Goal: Find contact information: Obtain details needed to contact an individual or organization

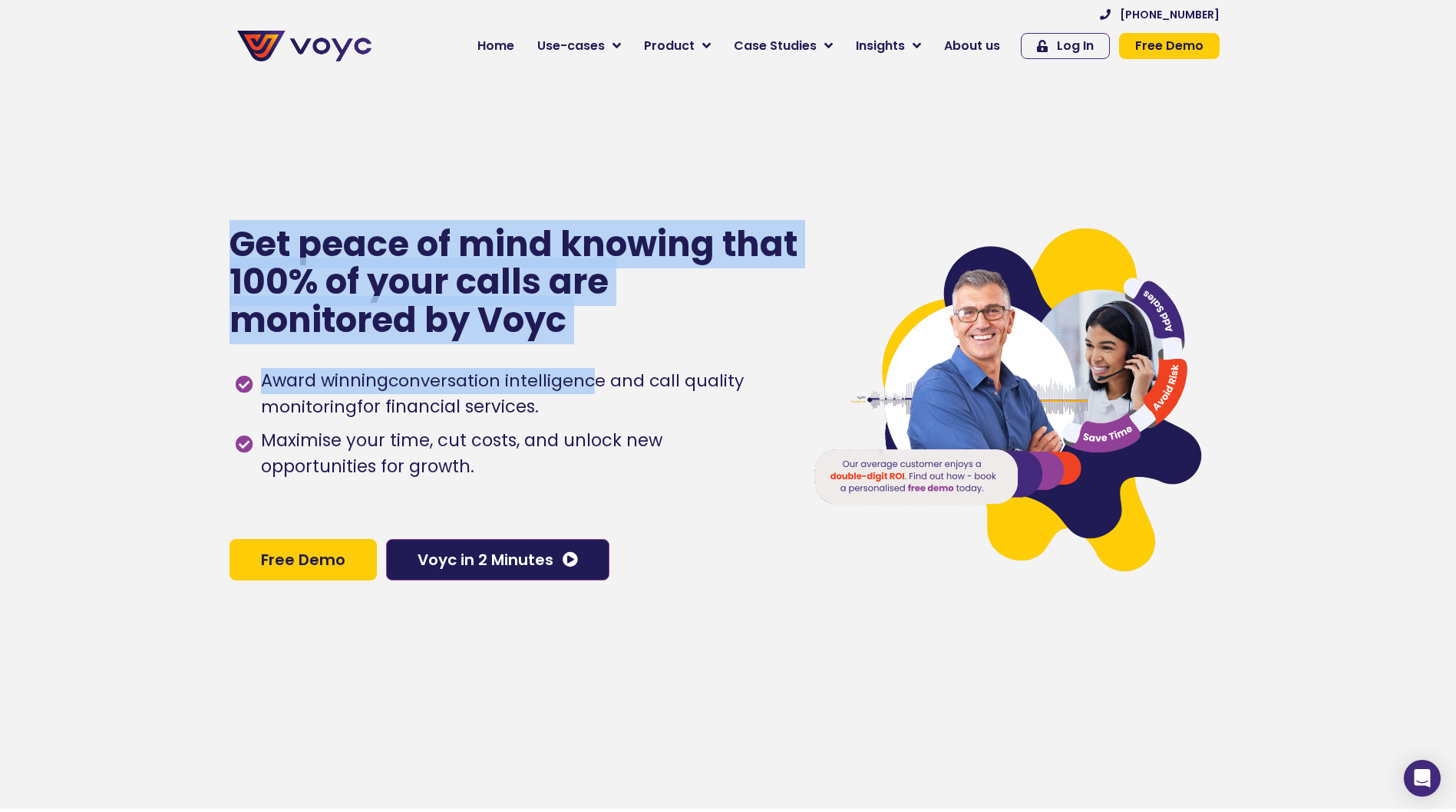
drag, startPoint x: 508, startPoint y: 320, endPoint x: 0, endPoint y: 158, distance: 533.2
click at [0, 159] on section "Get peace of mind knowing that 100% of your calls are monitored by Voyc Award w…" at bounding box center [728, 403] width 1456 height 812
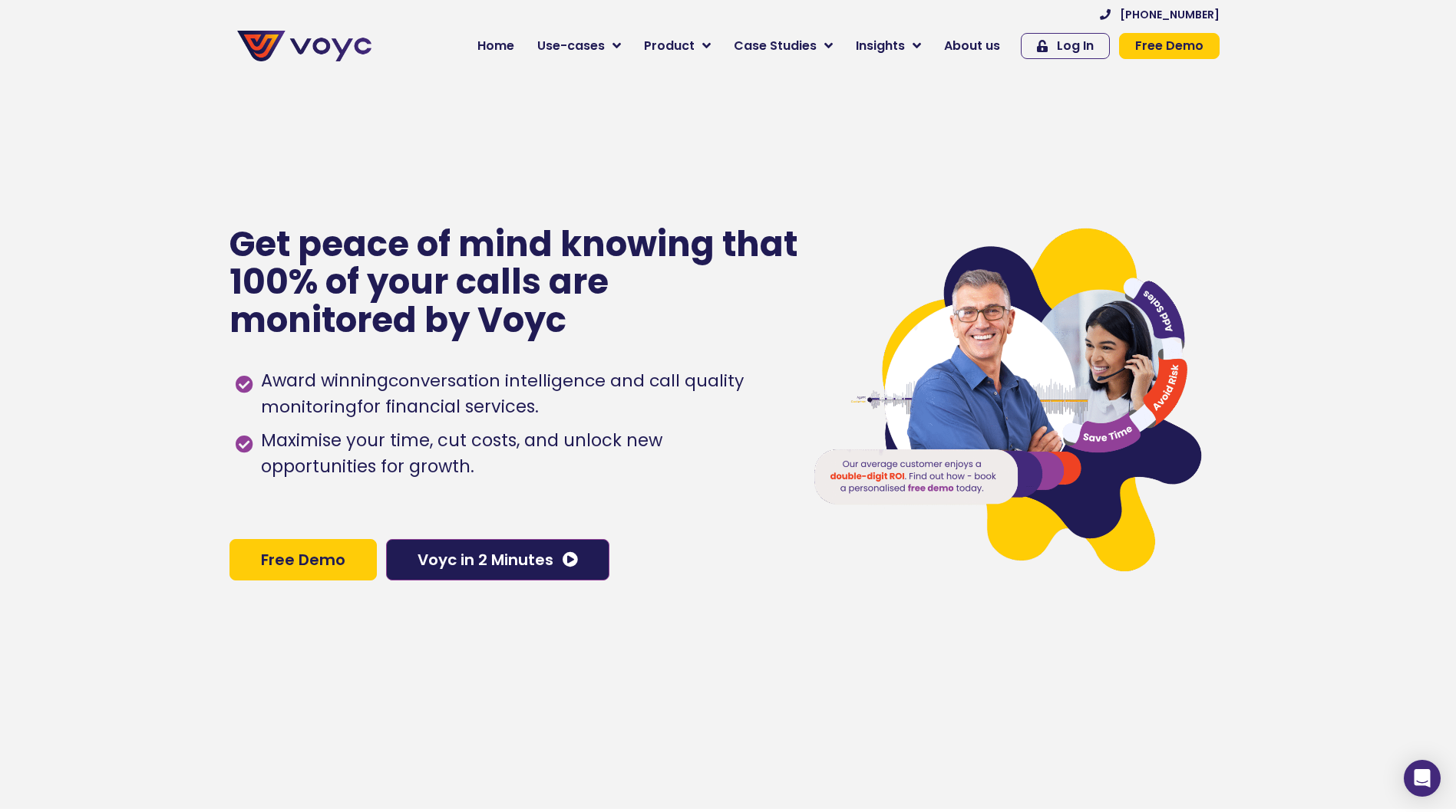
click at [701, 361] on div "Award winning conversation intelligence and call quality monitoring for financi…" at bounding box center [509, 439] width 558 height 169
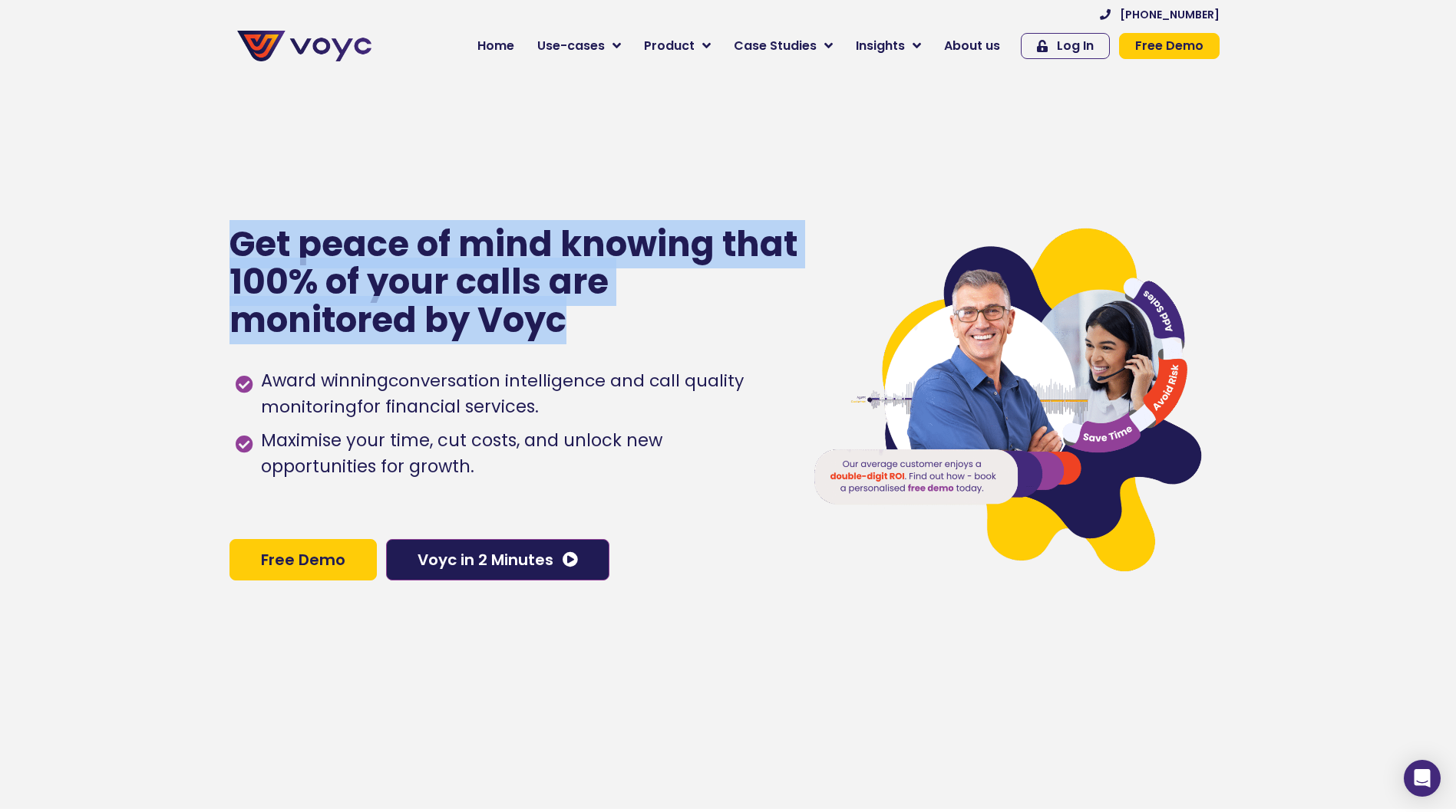
drag, startPoint x: 632, startPoint y: 323, endPoint x: 192, endPoint y: 177, distance: 463.6
click at [192, 177] on section "Get peace of mind knowing that 100% of your calls are monitored by Voyc Award w…" at bounding box center [728, 403] width 1456 height 812
drag, startPoint x: 192, startPoint y: 177, endPoint x: 132, endPoint y: 146, distance: 67.5
click at [132, 146] on section "Get peace of mind knowing that 100% of your calls are monitored by Voyc Award w…" at bounding box center [728, 403] width 1456 height 812
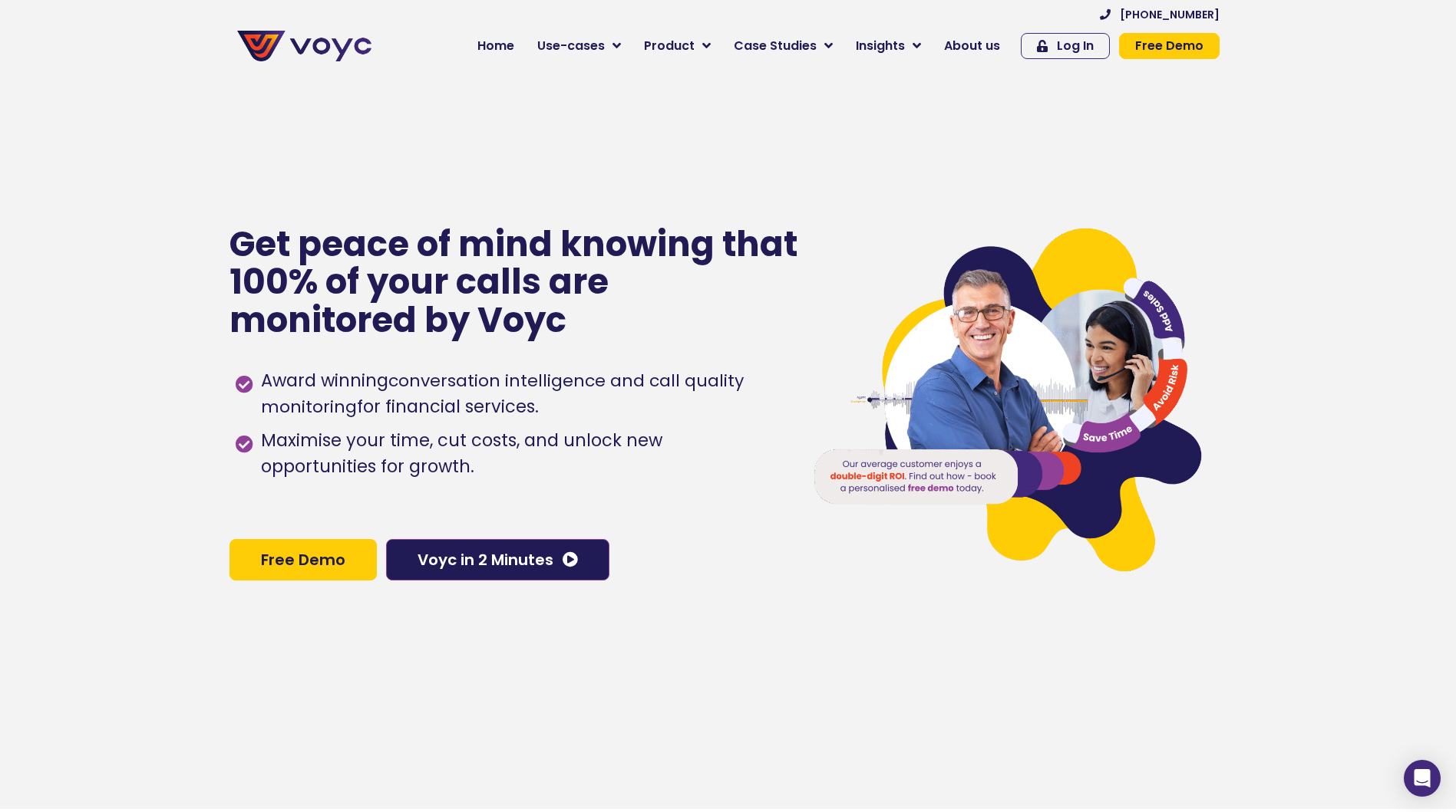
click at [985, 38] on span "About us" at bounding box center [971, 45] width 56 height 18
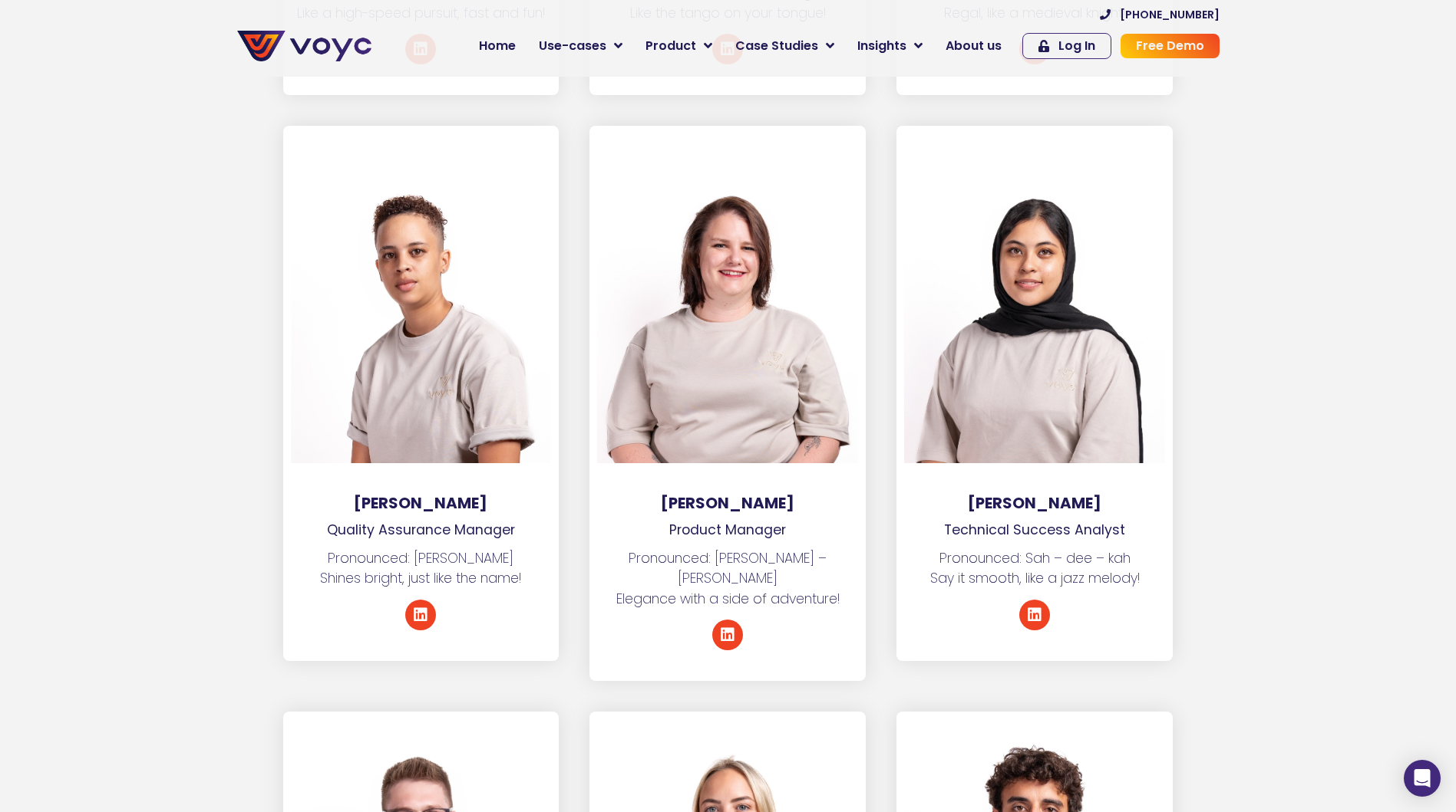
scroll to position [3759, 0]
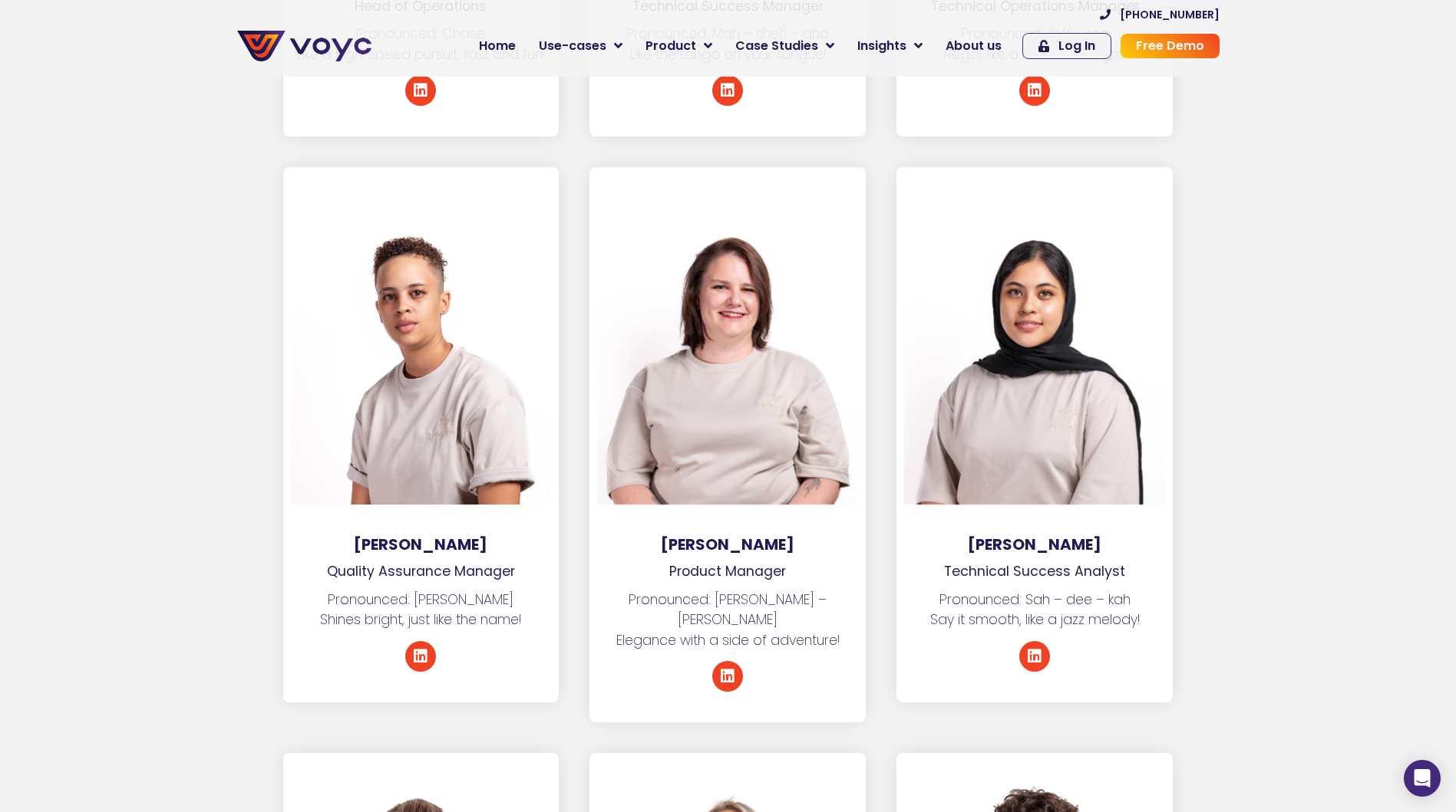
click at [160, 397] on section "[PERSON_NAME] Quality Assurance Manager Pronounced: [PERSON_NAME] – tuhl Shines…" at bounding box center [728, 461] width 1456 height 586
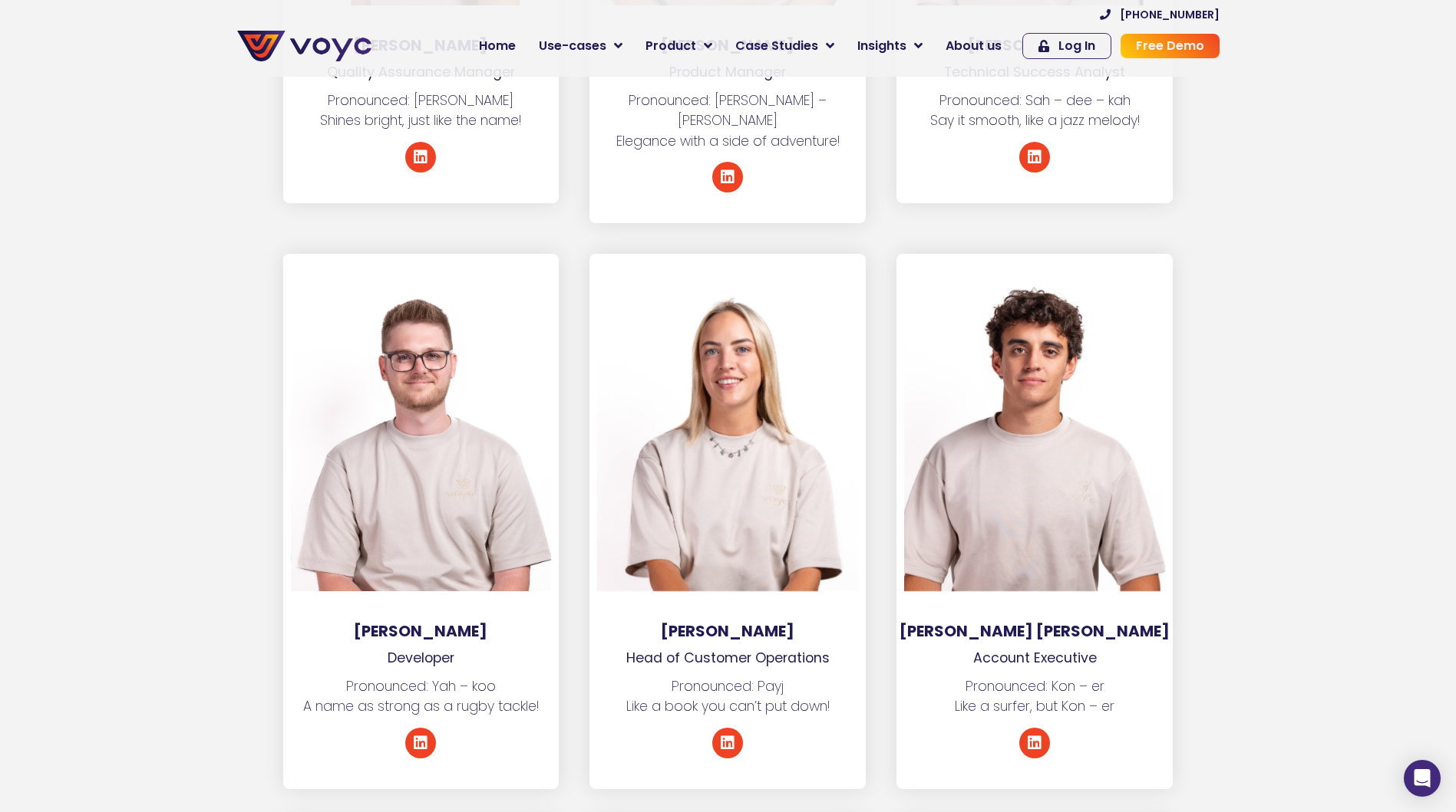
scroll to position [4297, 0]
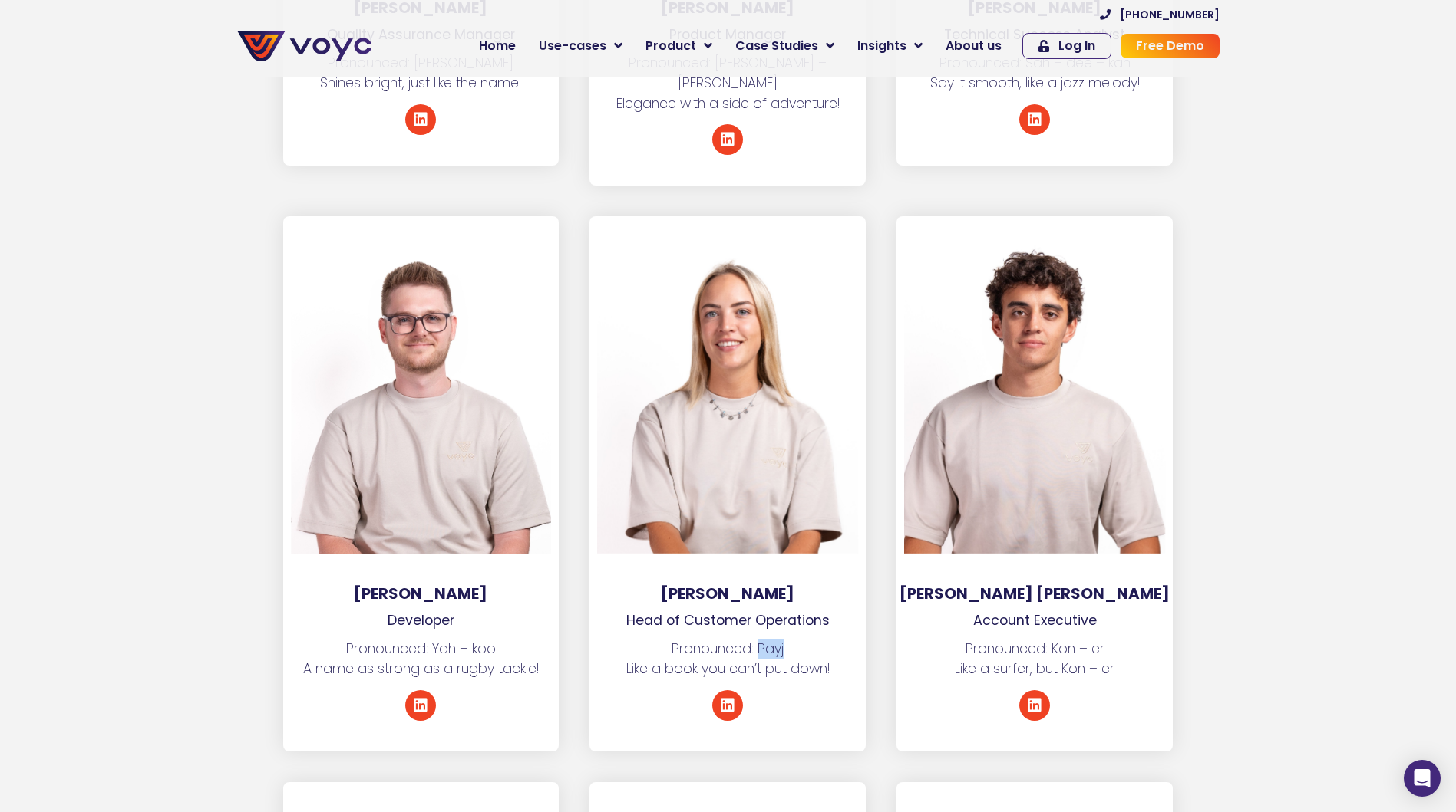
drag, startPoint x: 797, startPoint y: 611, endPoint x: 762, endPoint y: 602, distance: 36.1
click at [762, 639] on p "Pronounced: Payj Like a book you can’t put down!" at bounding box center [727, 659] width 276 height 40
drag, startPoint x: 833, startPoint y: 623, endPoint x: 624, endPoint y: 612, distance: 209.3
click at [624, 639] on p "Pronounced: Payj Like a book you can’t put down!" at bounding box center [727, 659] width 276 height 40
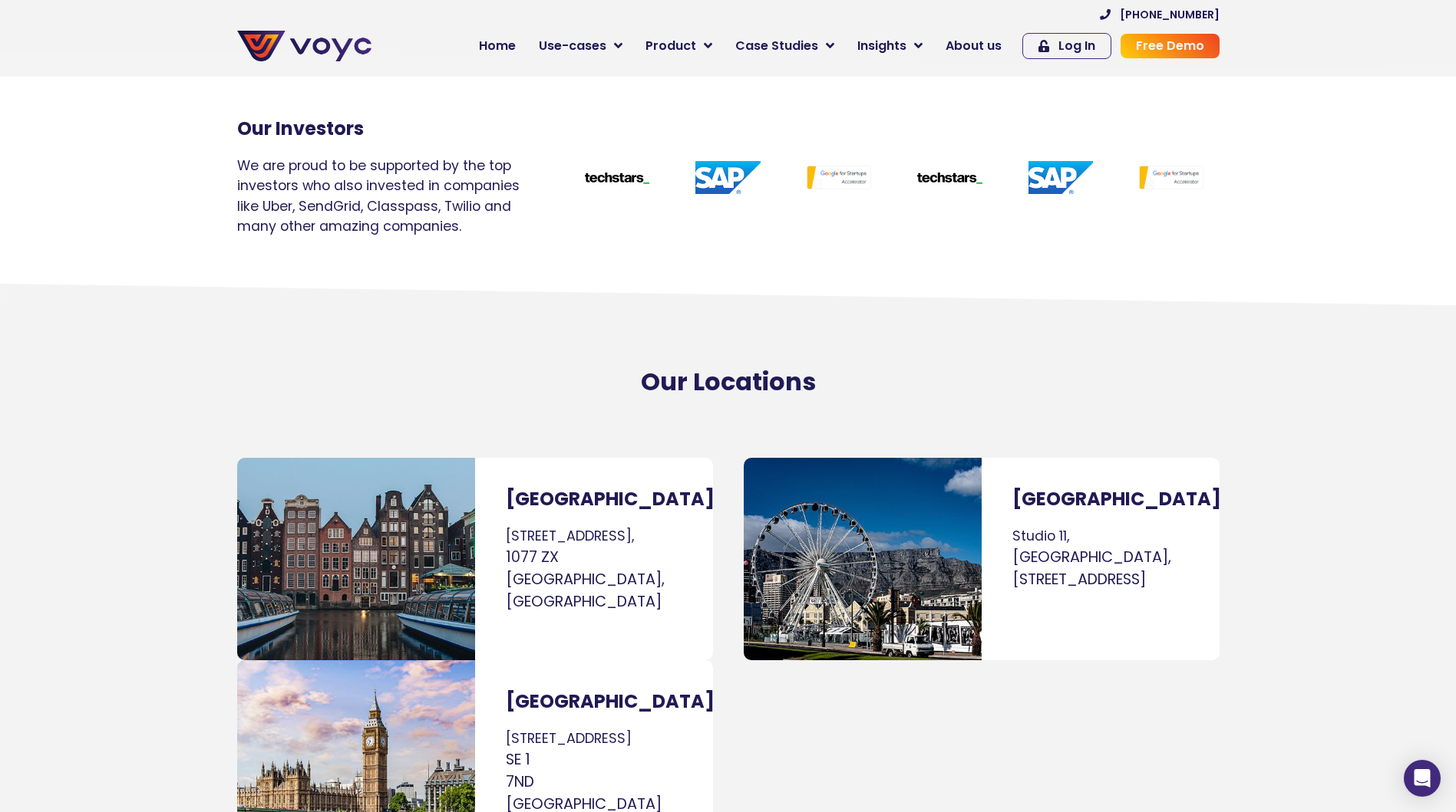
scroll to position [9848, 0]
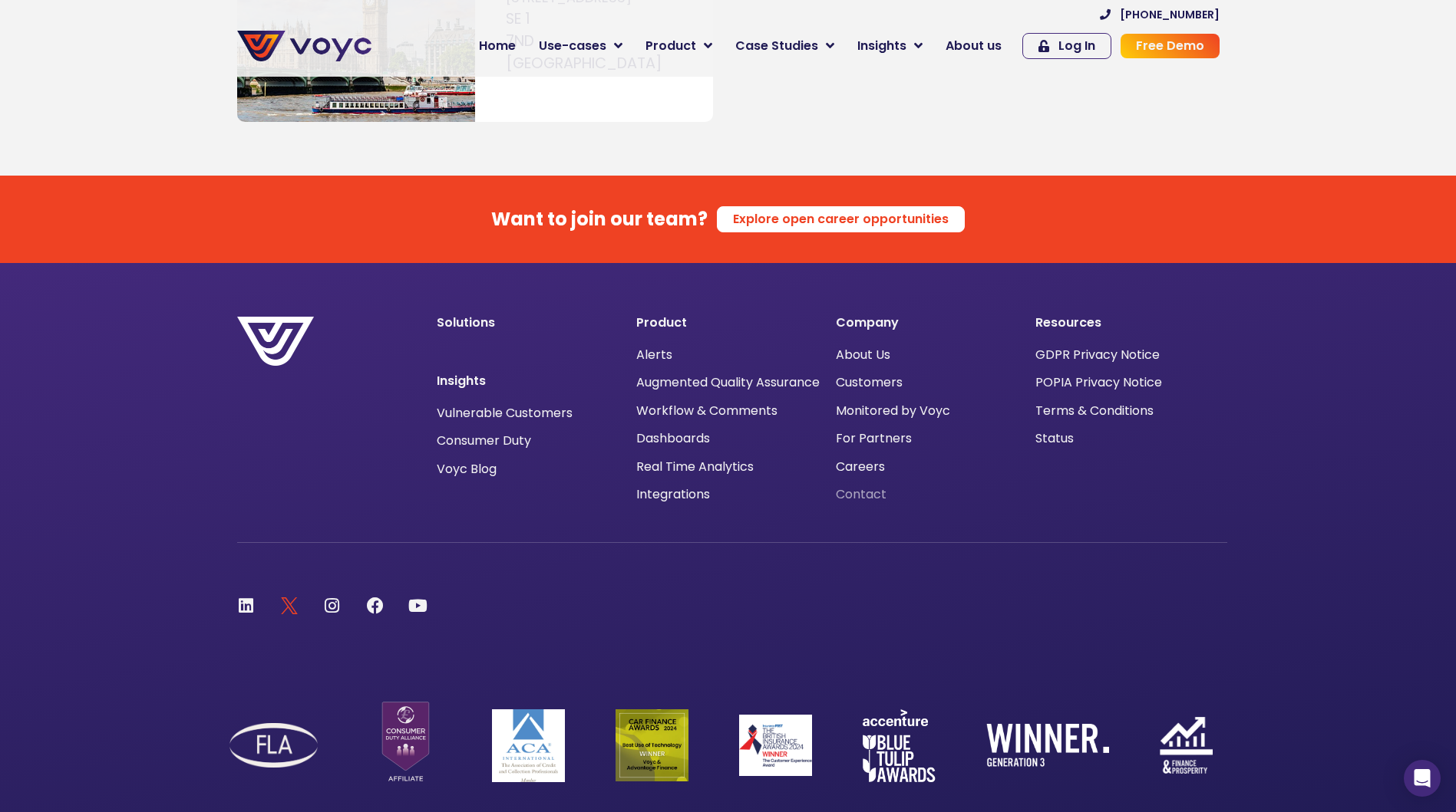
click at [877, 495] on span "Contact" at bounding box center [861, 495] width 51 height 0
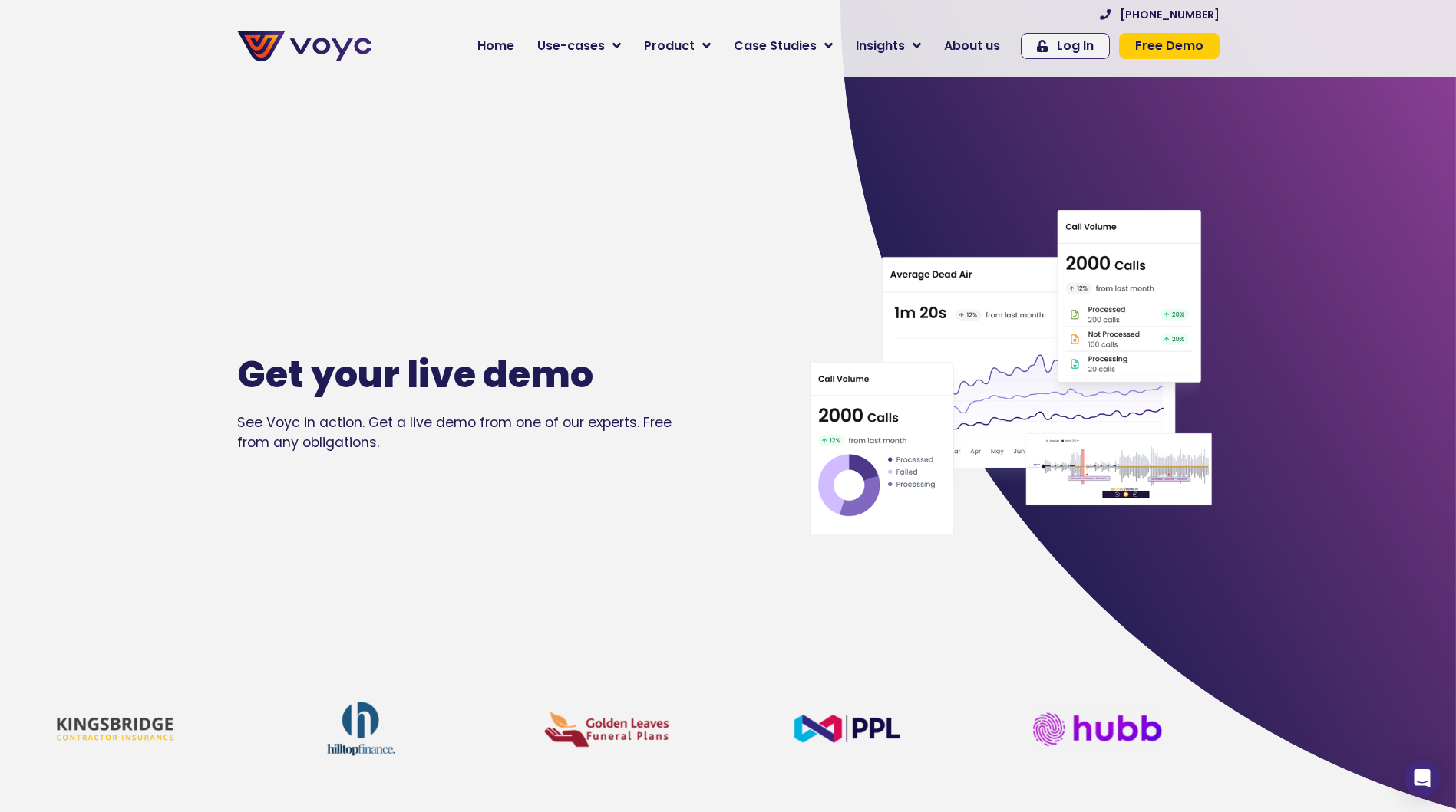
click at [990, 43] on span "About us" at bounding box center [971, 45] width 56 height 18
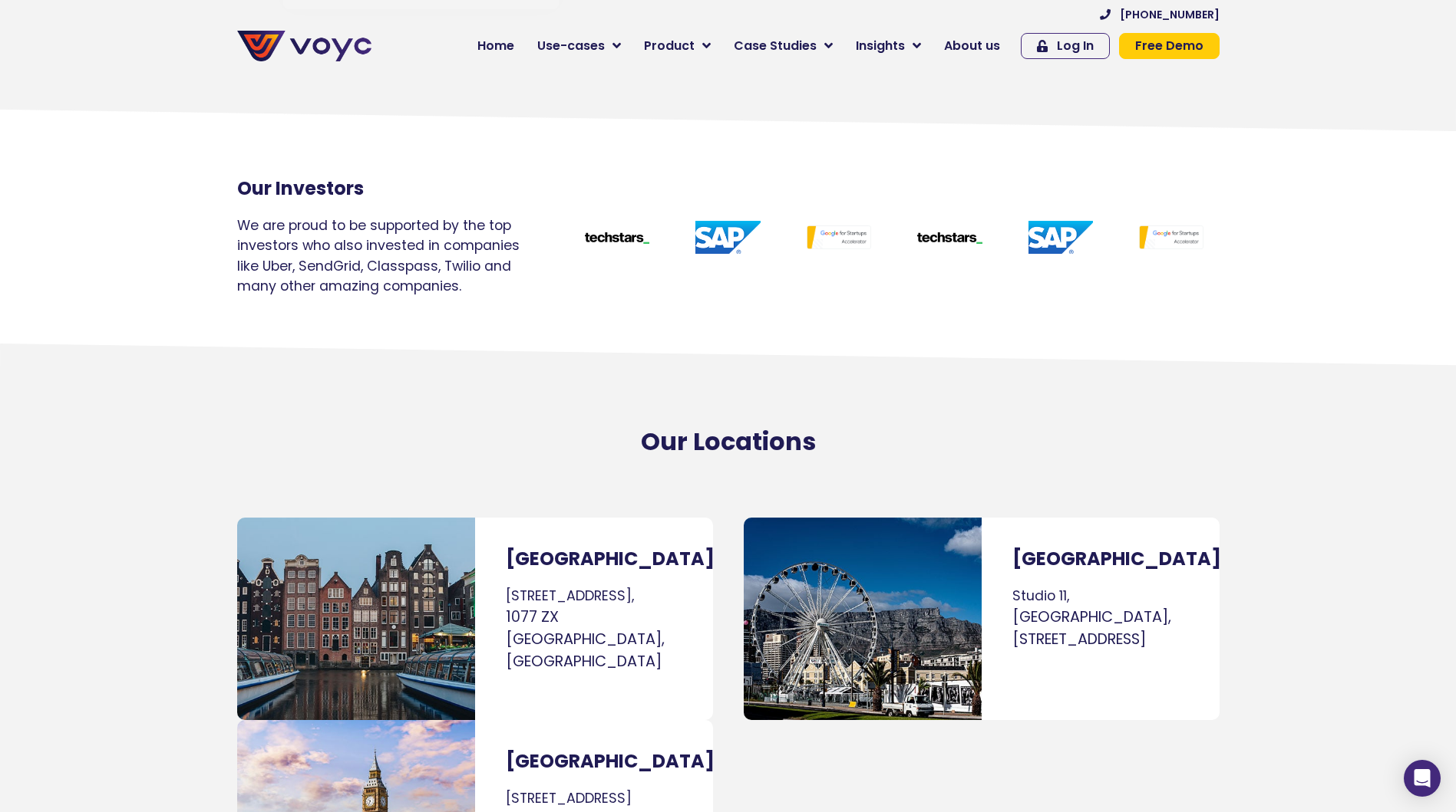
scroll to position [9081, 0]
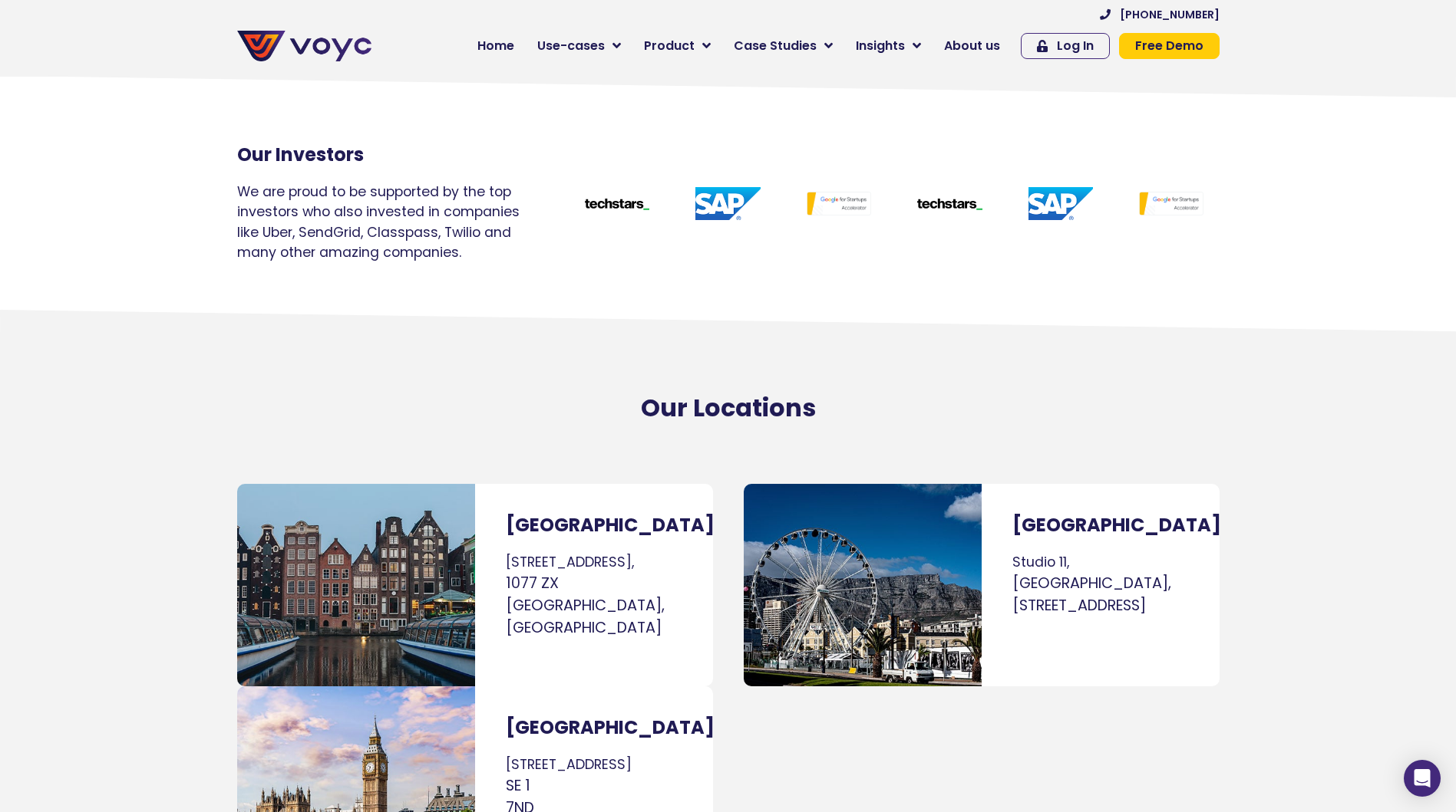
click at [469, 386] on div "Our Locations" at bounding box center [729, 408] width 998 height 44
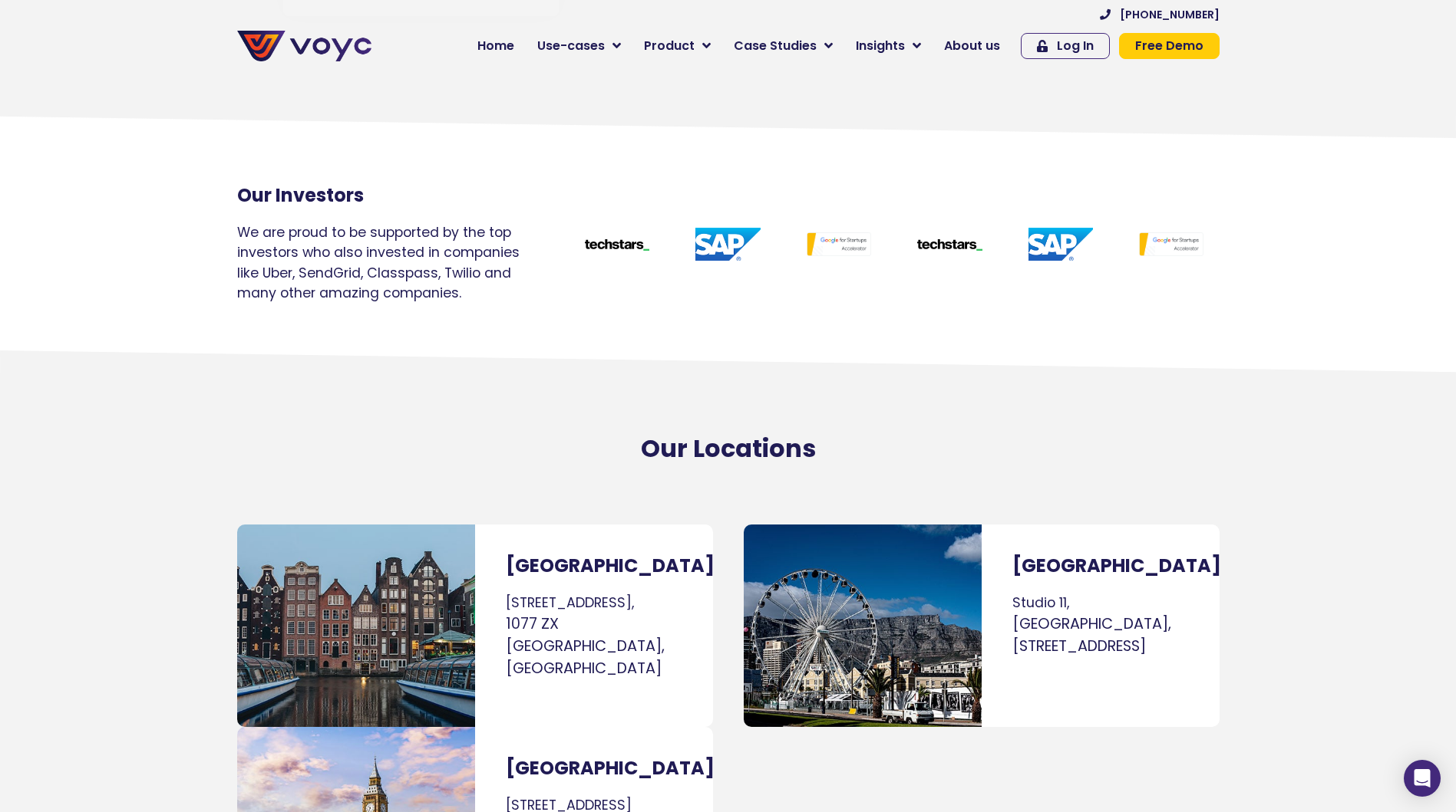
scroll to position [9005, 0]
